Goal: Task Accomplishment & Management: Manage account settings

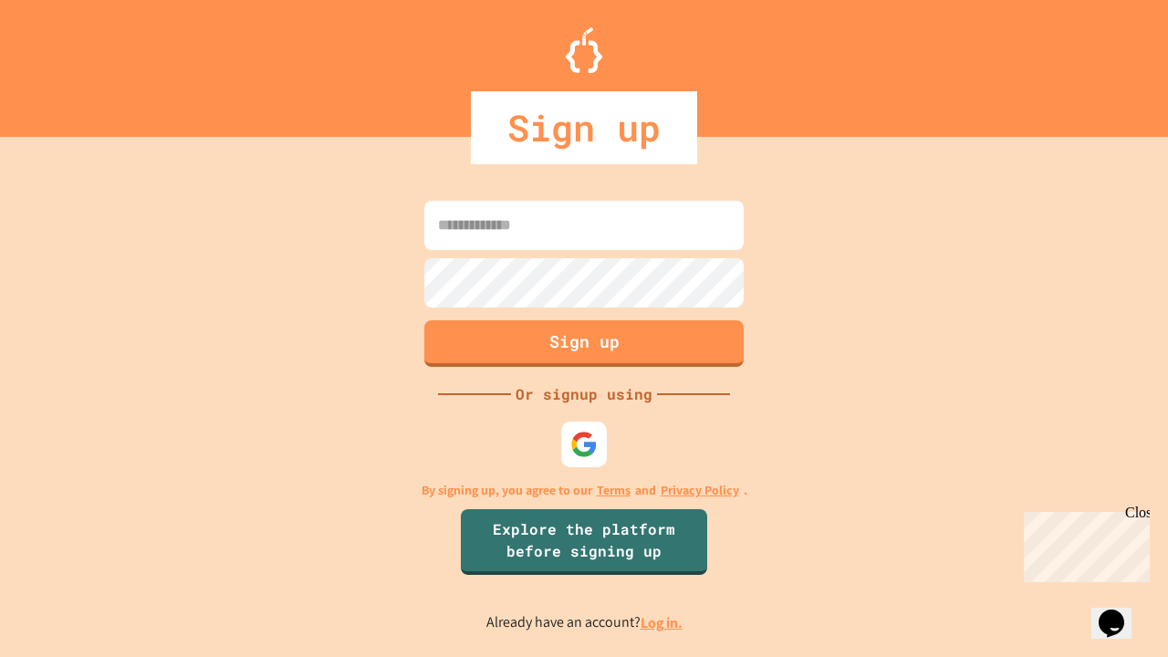
click at [663, 622] on link "Log in." at bounding box center [662, 622] width 42 height 19
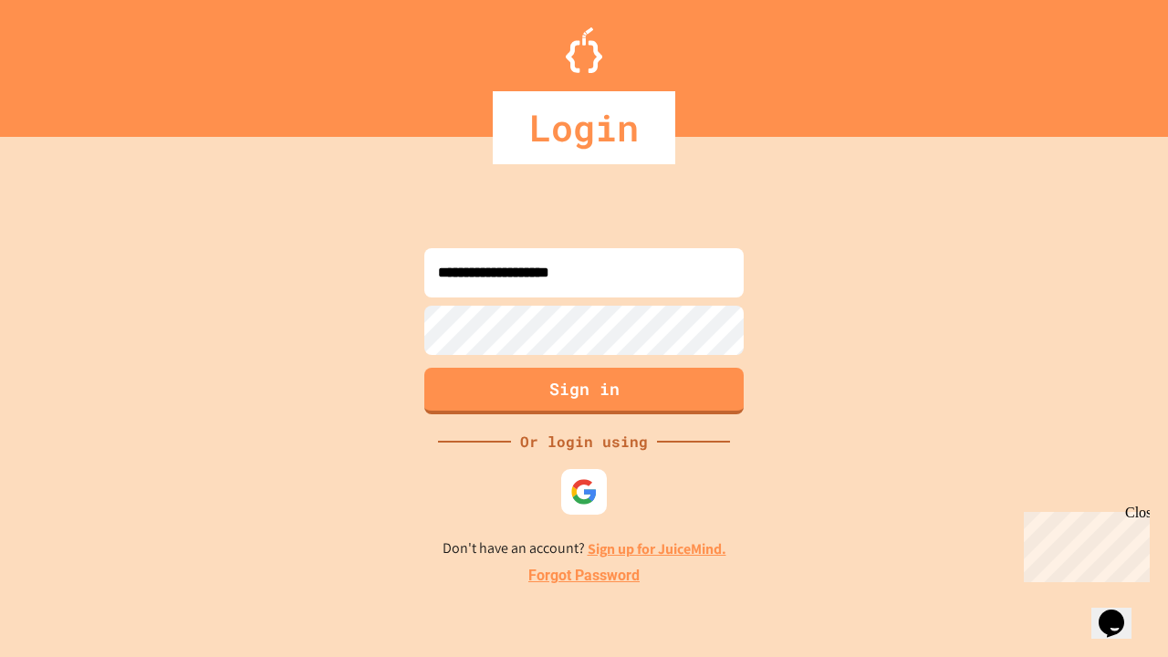
type input "**********"
